Goal: Navigation & Orientation: Find specific page/section

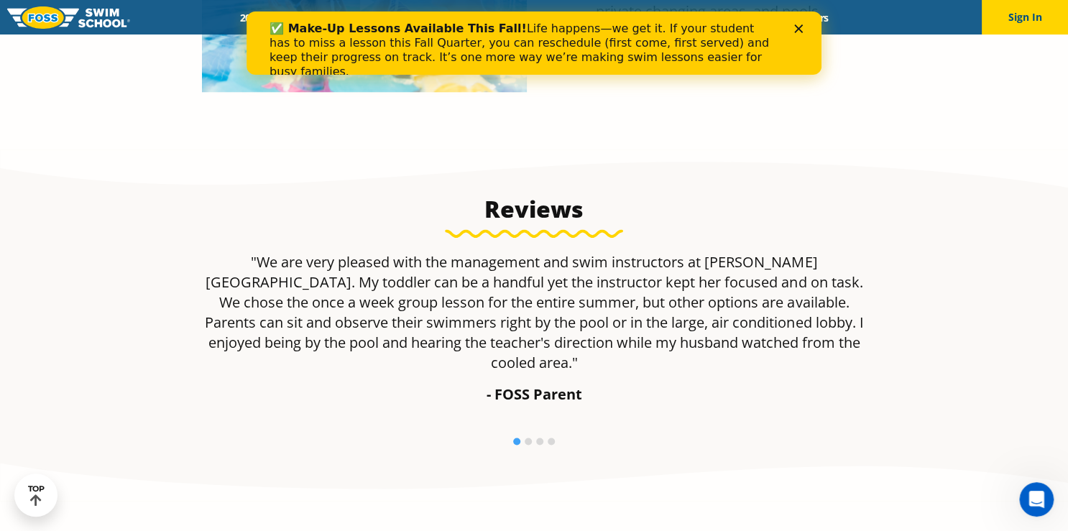
click at [798, 26] on icon "Close" at bounding box center [798, 28] width 9 height 9
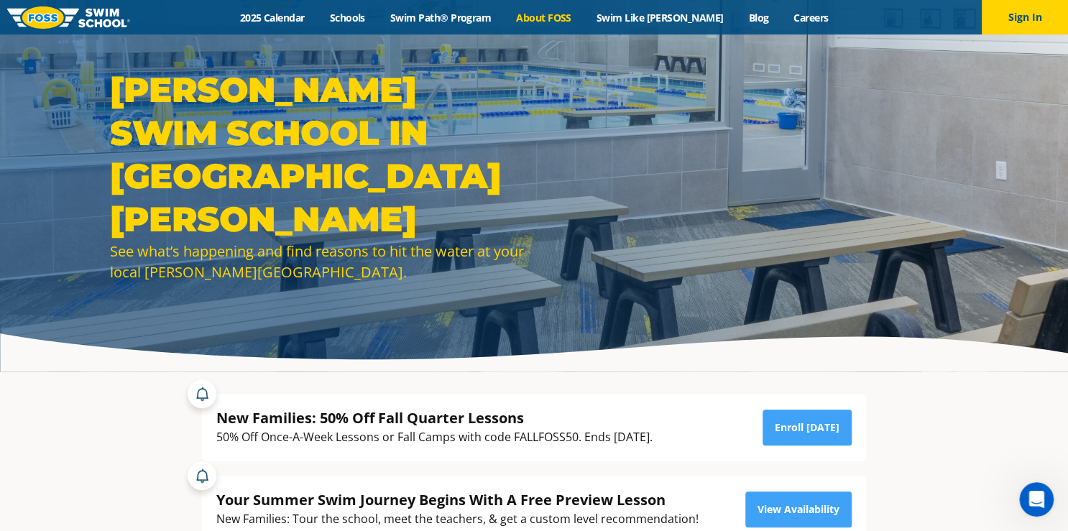
click at [566, 19] on link "About FOSS" at bounding box center [544, 18] width 80 height 14
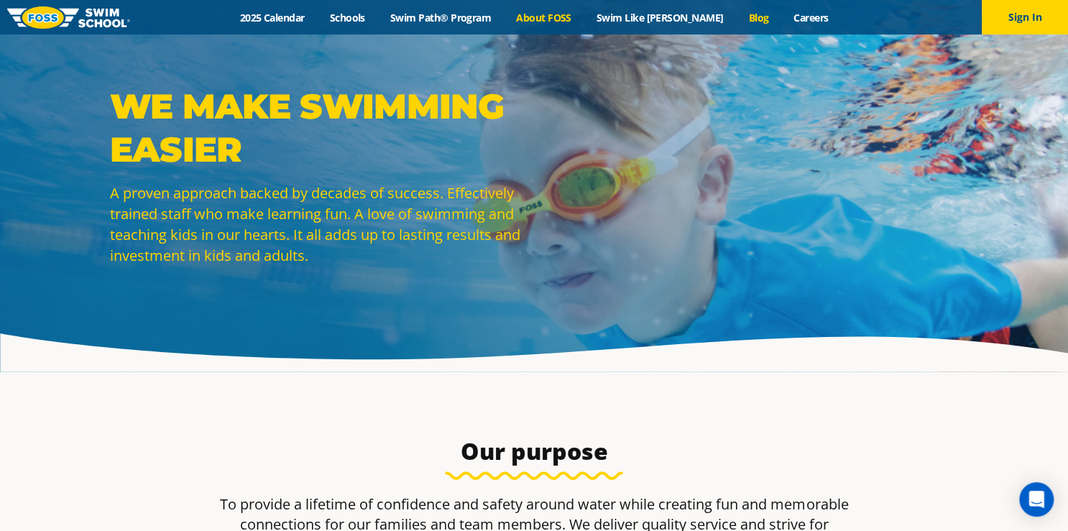
click at [736, 16] on link "Blog" at bounding box center [758, 18] width 45 height 14
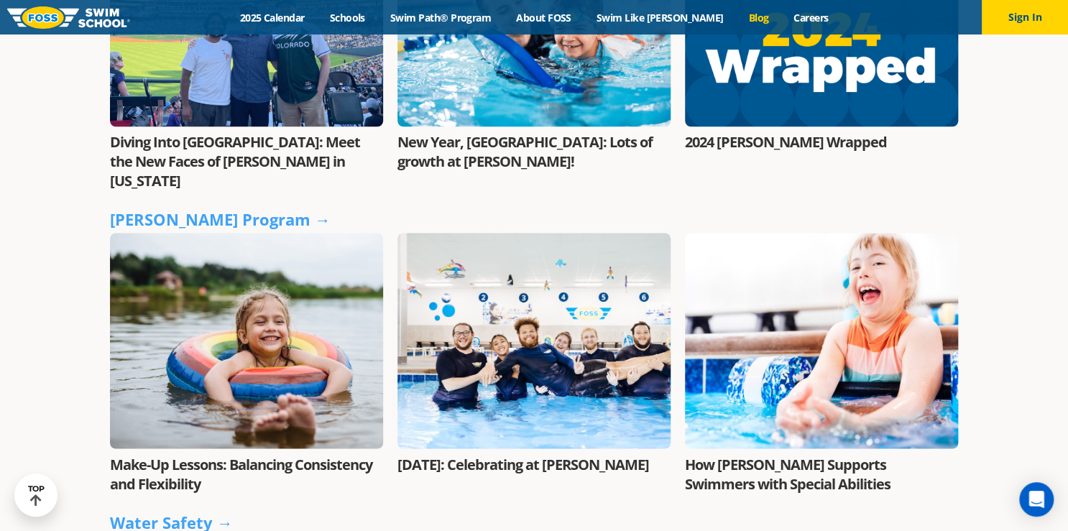
scroll to position [862, 0]
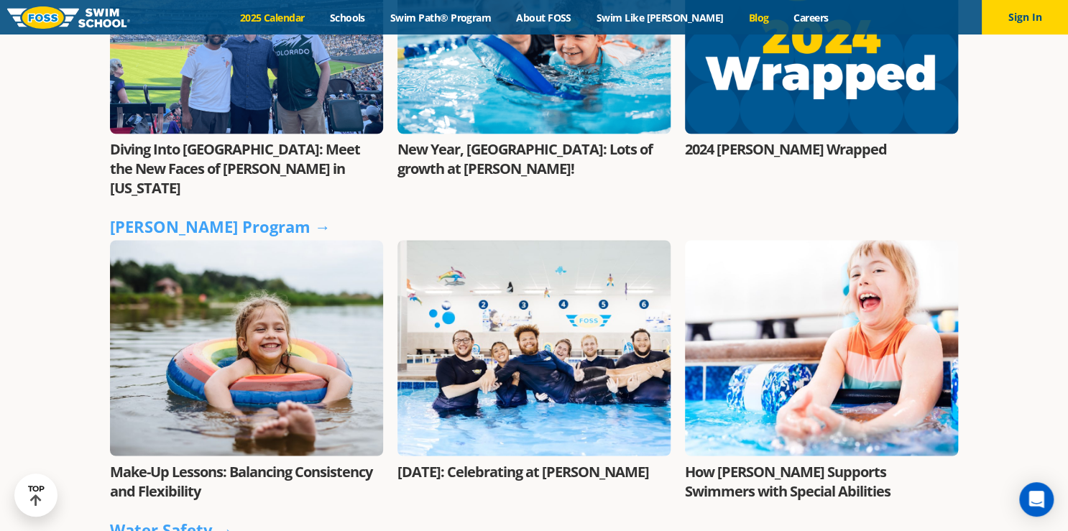
click at [292, 20] on link "2025 Calendar" at bounding box center [272, 18] width 90 height 14
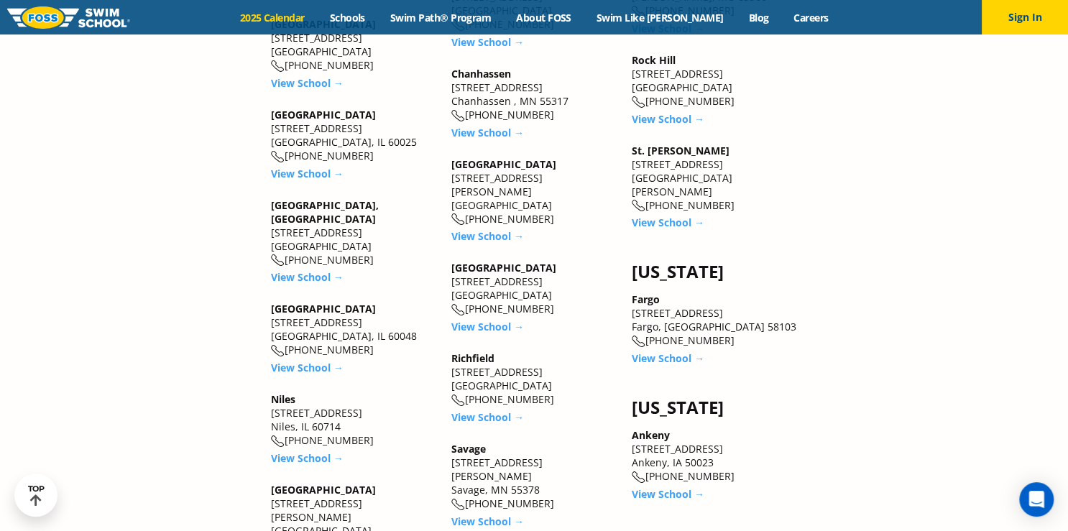
scroll to position [2069, 0]
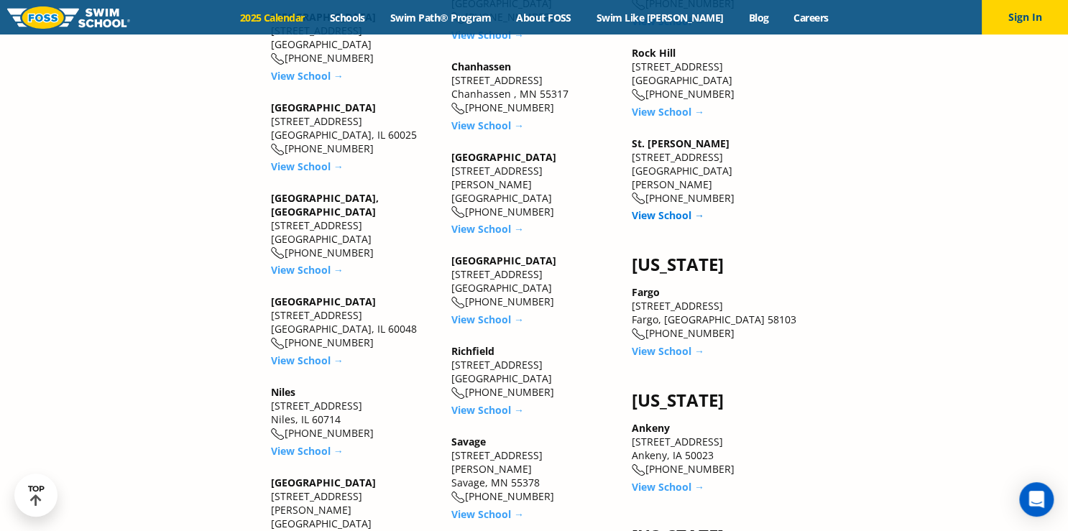
click at [674, 208] on link "View School →" at bounding box center [668, 215] width 73 height 14
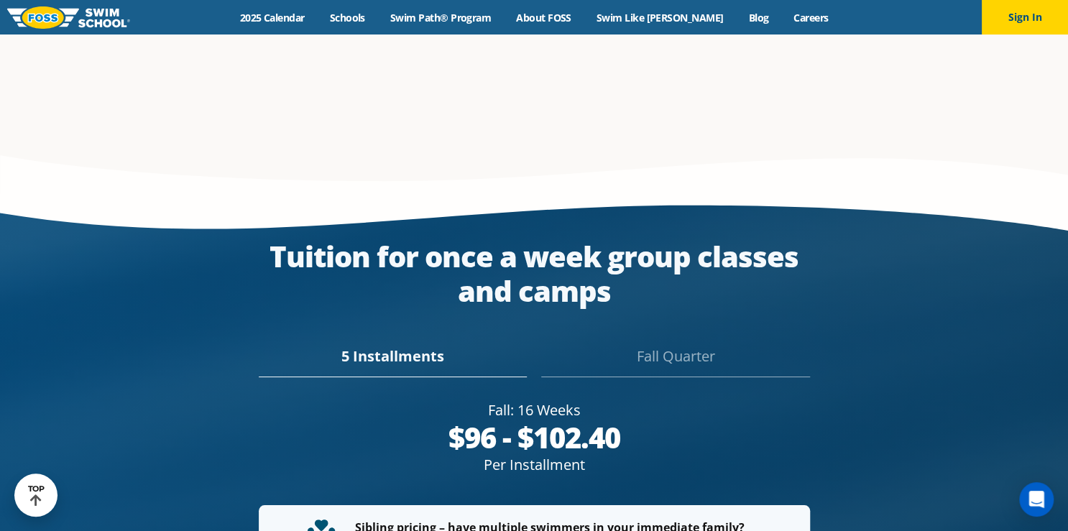
scroll to position [2416, 0]
